Goal: Entertainment & Leisure: Browse casually

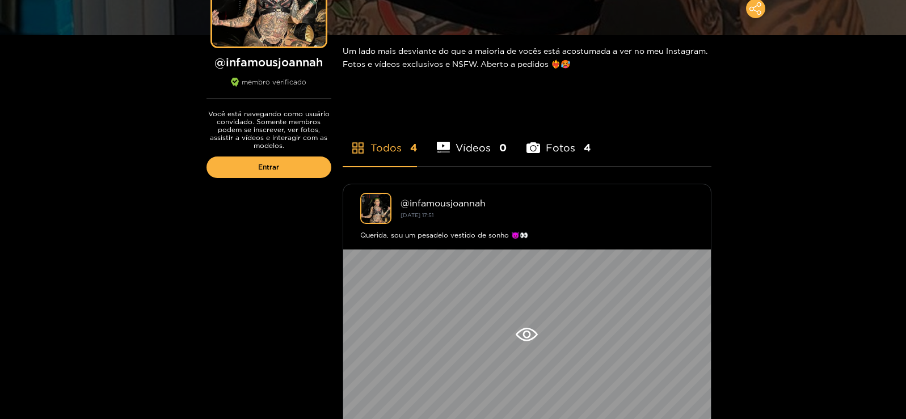
scroll to position [284, 0]
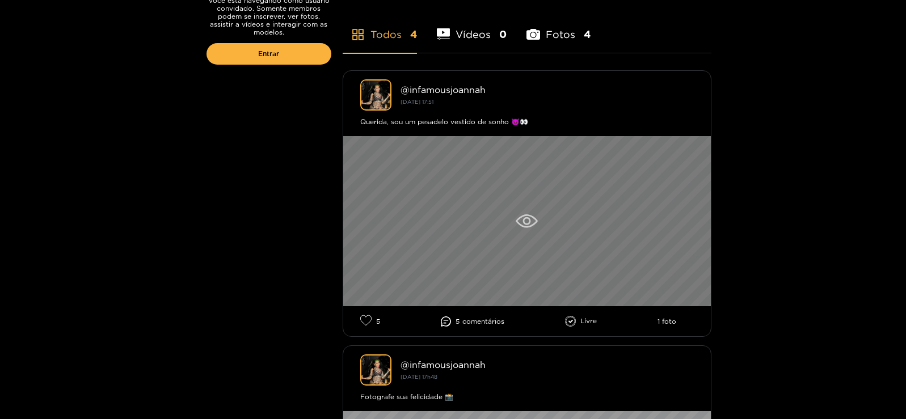
click at [530, 222] on icon at bounding box center [526, 221] width 8 height 8
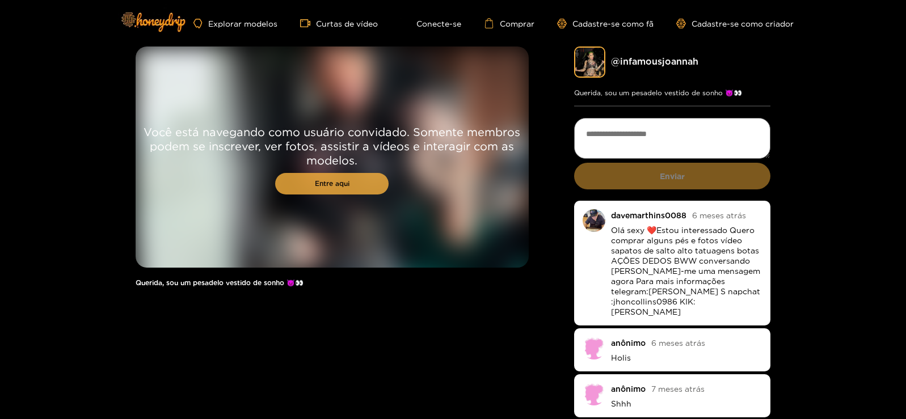
click at [345, 184] on font "Entre aqui" at bounding box center [332, 183] width 35 height 7
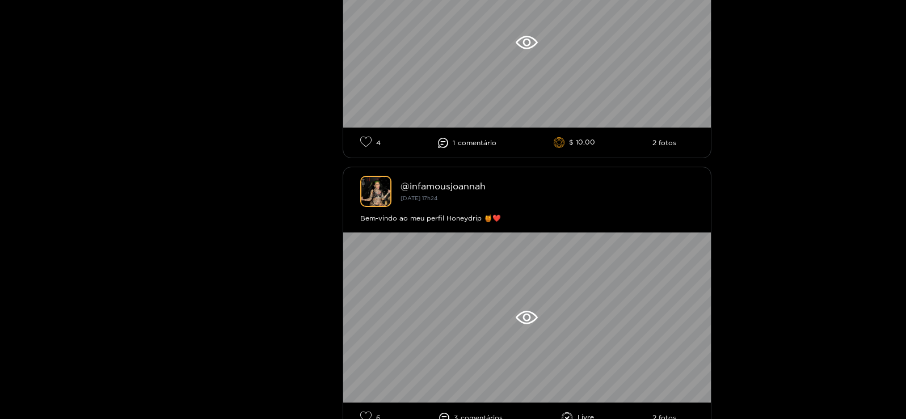
scroll to position [794, 0]
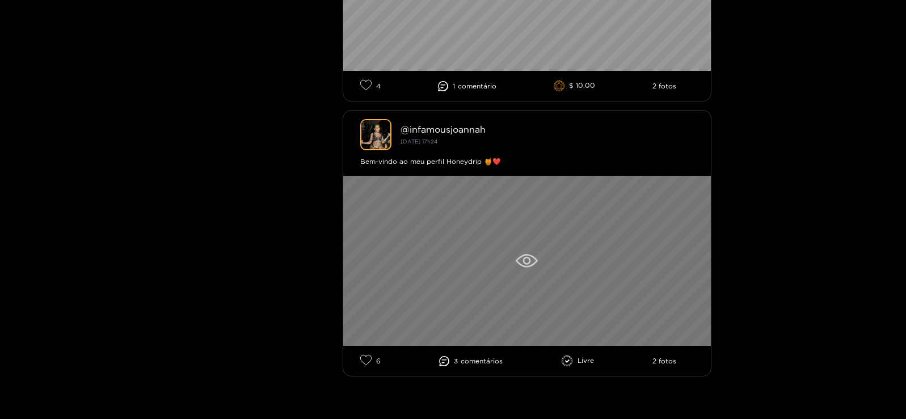
click at [519, 262] on icon at bounding box center [527, 261] width 22 height 14
